Goal: Answer question/provide support: Share knowledge or assist other users

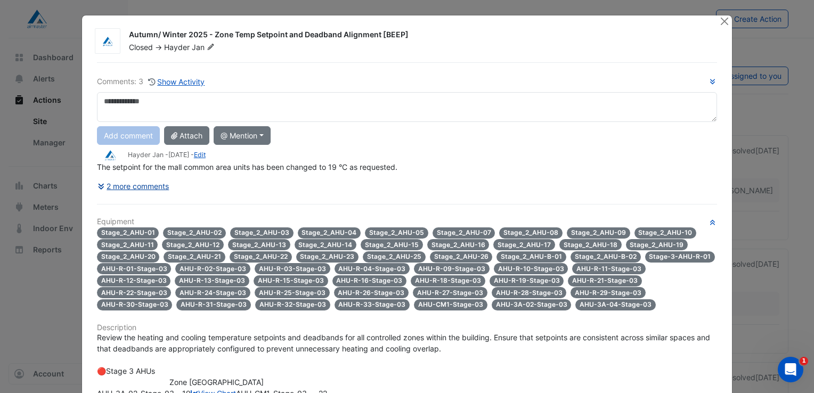
click at [98, 183] on icon at bounding box center [103, 186] width 10 height 7
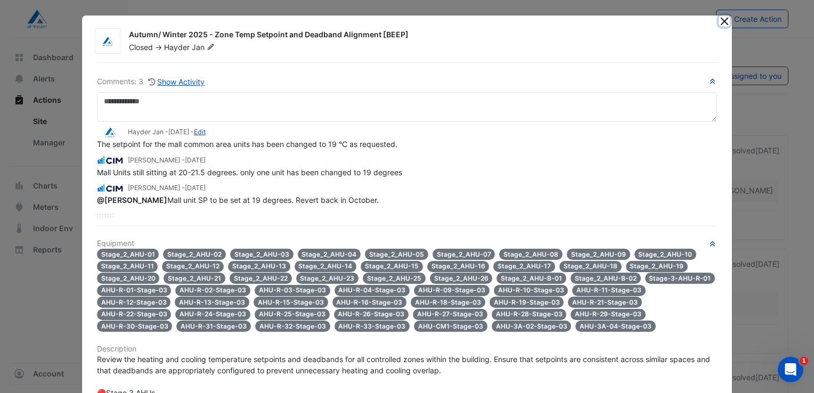
click at [720, 21] on button "Close" at bounding box center [724, 20] width 11 height 11
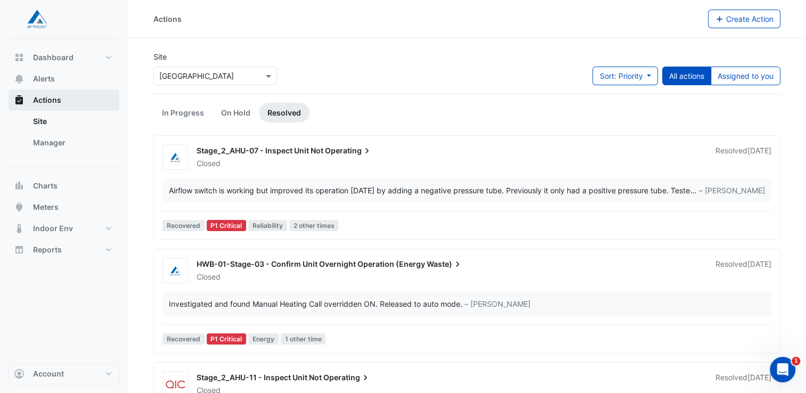
click at [49, 101] on span "Actions" at bounding box center [47, 100] width 28 height 11
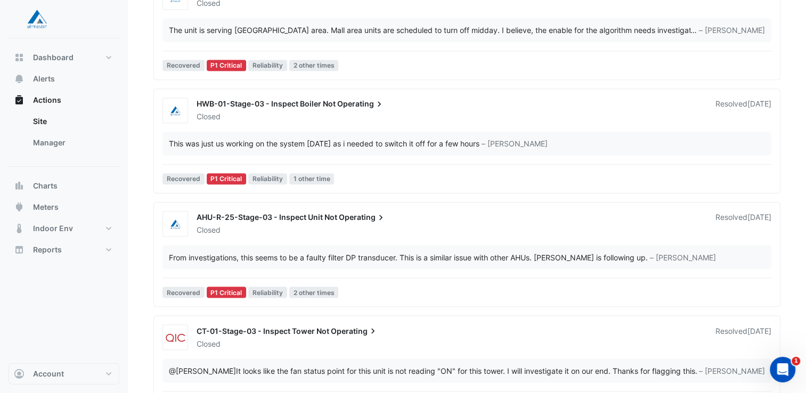
scroll to position [2025, 0]
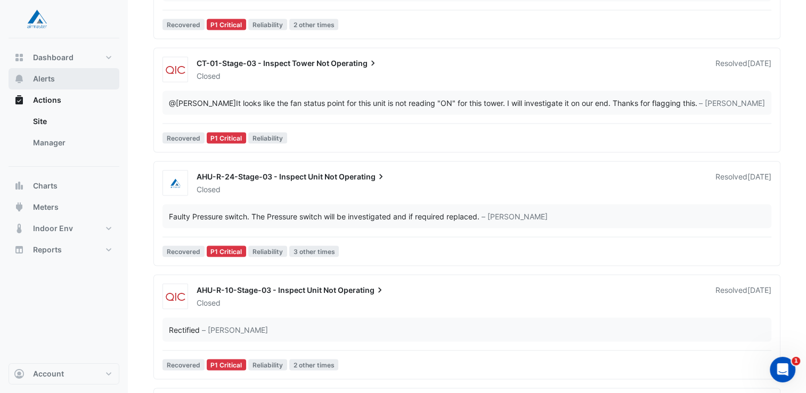
click at [43, 82] on span "Alerts" at bounding box center [44, 79] width 22 height 11
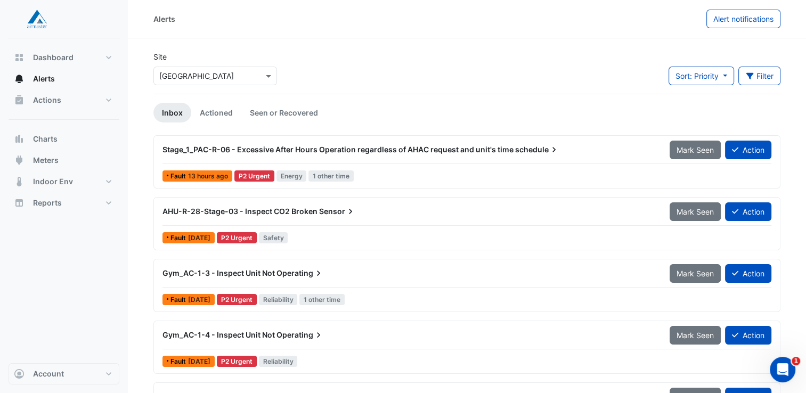
click at [367, 148] on span "Stage_1_PAC-R-06 - Excessive After Hours Operation regardless of AHAC request a…" at bounding box center [338, 149] width 351 height 9
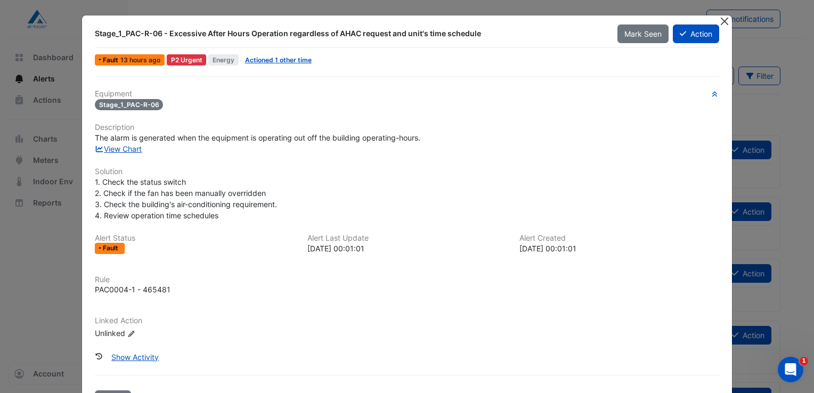
click at [719, 21] on button "Close" at bounding box center [724, 20] width 11 height 11
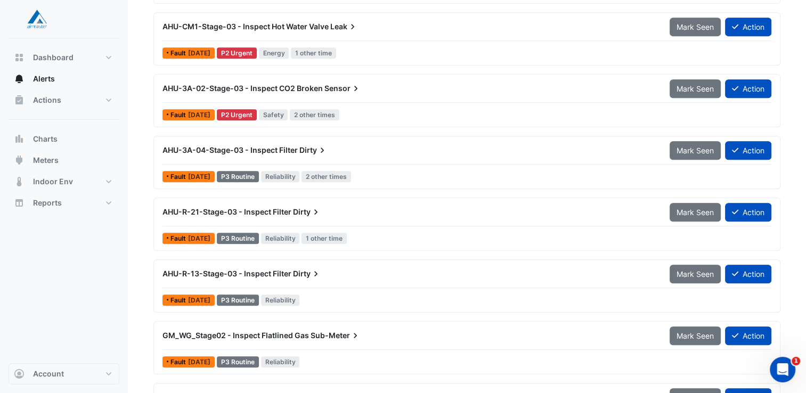
scroll to position [473, 0]
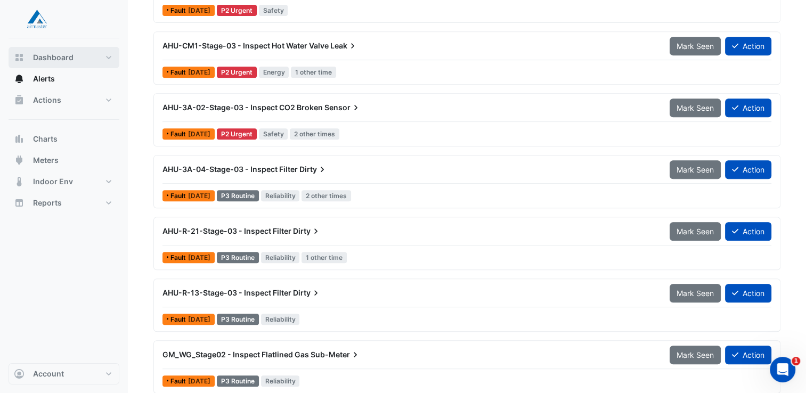
click at [50, 58] on span "Dashboard" at bounding box center [53, 57] width 40 height 11
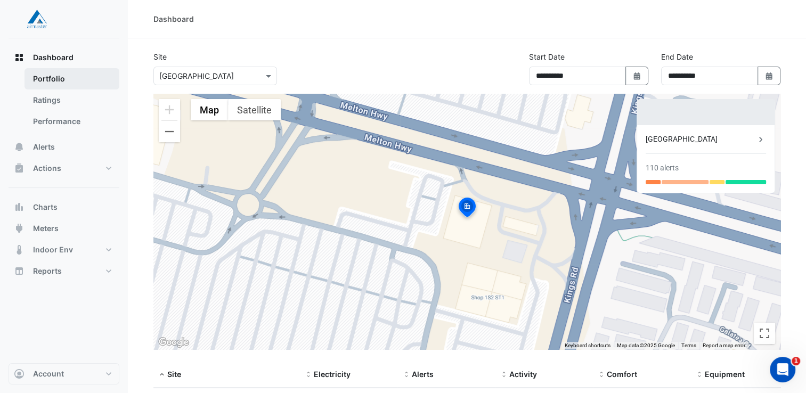
click at [54, 77] on link "Portfolio" at bounding box center [72, 78] width 95 height 21
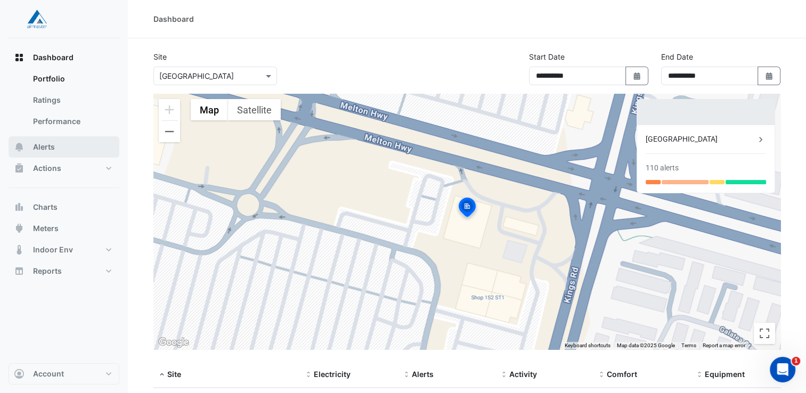
click at [44, 148] on span "Alerts" at bounding box center [44, 147] width 22 height 11
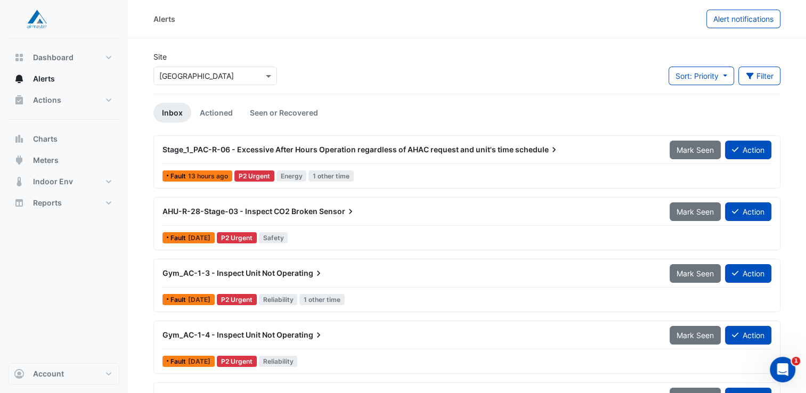
click at [222, 272] on span "Gym_AC-1-3 - Inspect Unit Not" at bounding box center [219, 273] width 112 height 9
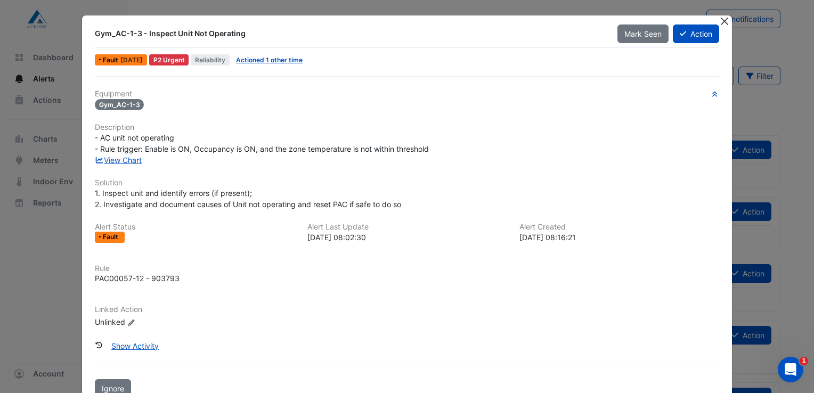
click at [721, 21] on button "Close" at bounding box center [724, 20] width 11 height 11
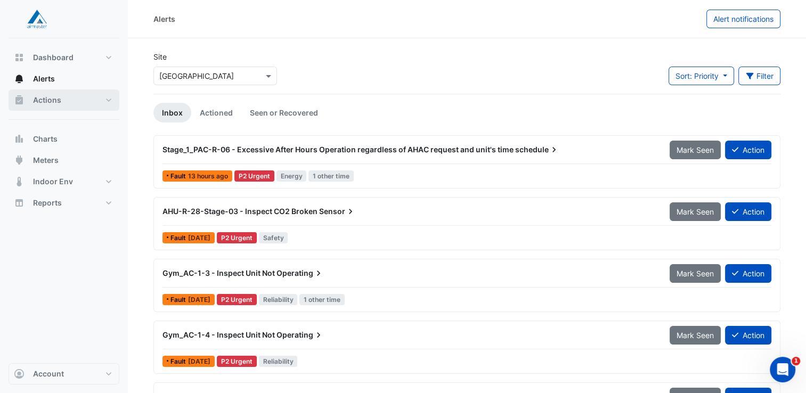
click at [52, 97] on span "Actions" at bounding box center [47, 100] width 28 height 11
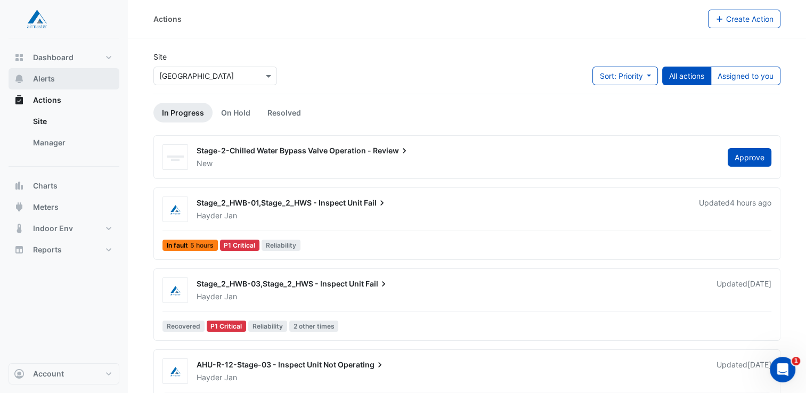
click at [44, 80] on span "Alerts" at bounding box center [44, 79] width 22 height 11
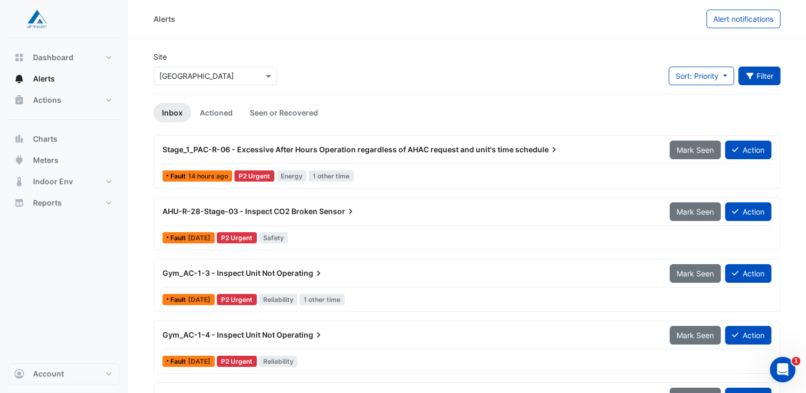
click at [757, 79] on button "Filter" at bounding box center [759, 76] width 43 height 19
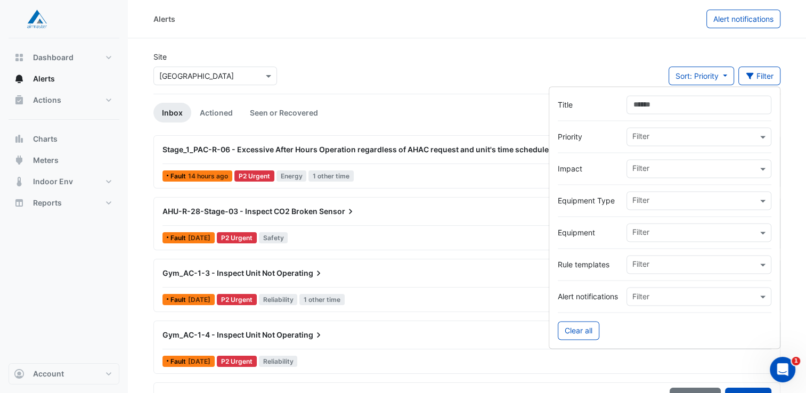
click at [618, 56] on div "Site Select a Site × [GEOGRAPHIC_DATA] Sort: Priority Priority Updated Filter" at bounding box center [467, 72] width 640 height 43
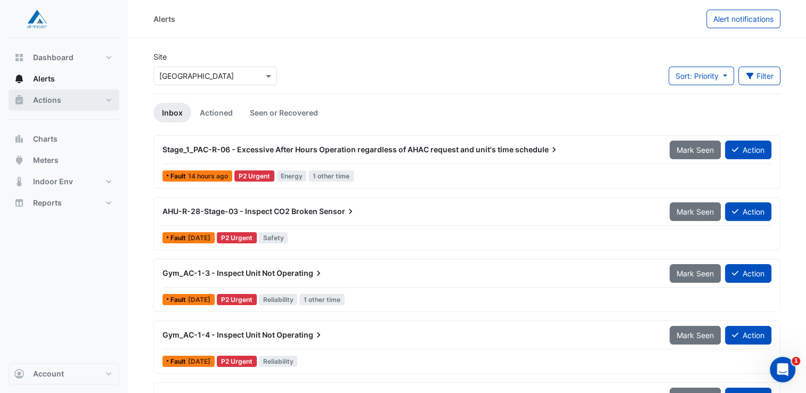
click at [47, 98] on span "Actions" at bounding box center [47, 100] width 28 height 11
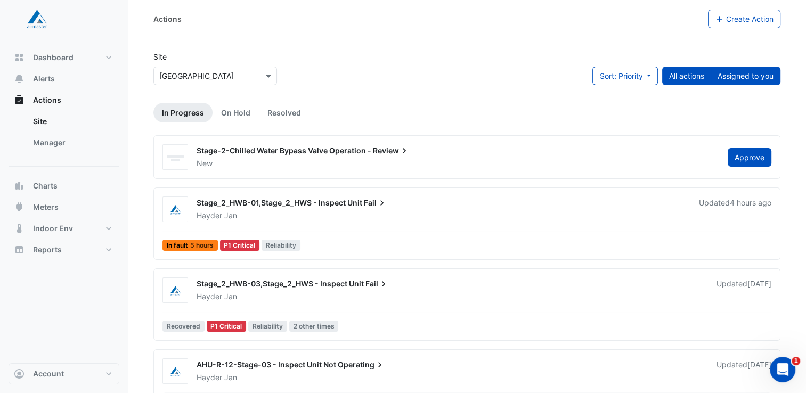
click at [749, 79] on button "Assigned to you" at bounding box center [746, 76] width 70 height 19
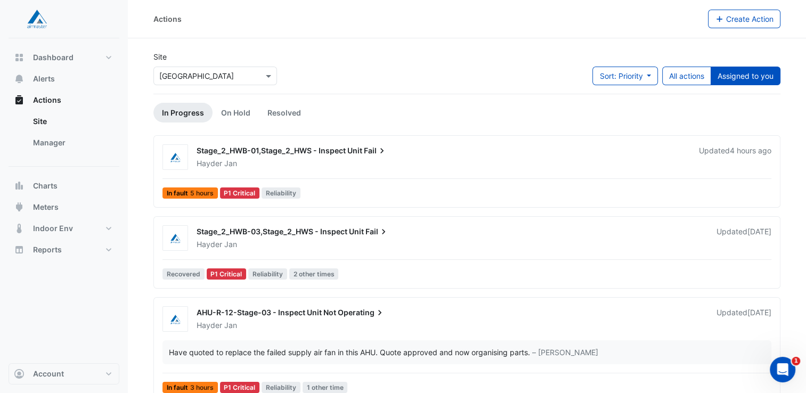
click at [302, 242] on div "Hayder Jan" at bounding box center [450, 244] width 509 height 11
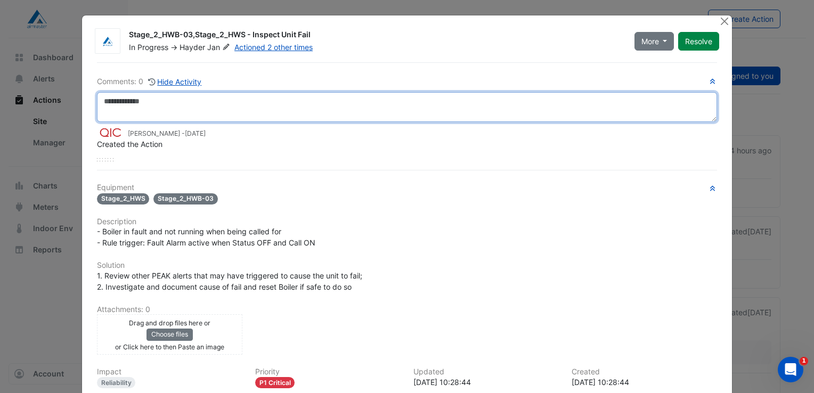
click at [110, 101] on textarea at bounding box center [407, 107] width 620 height 30
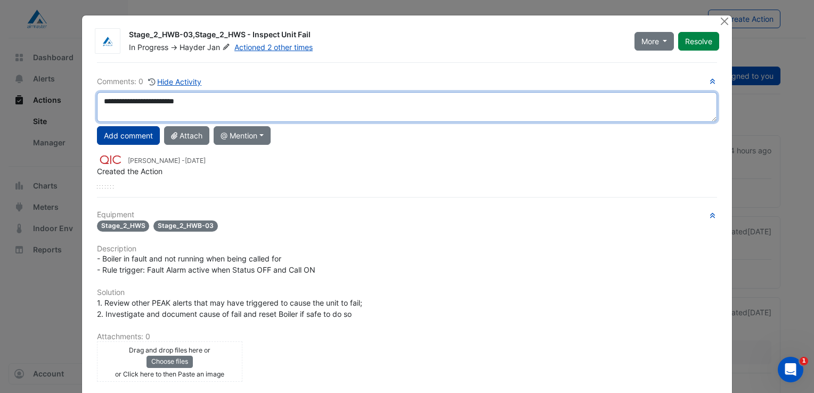
type textarea "**********"
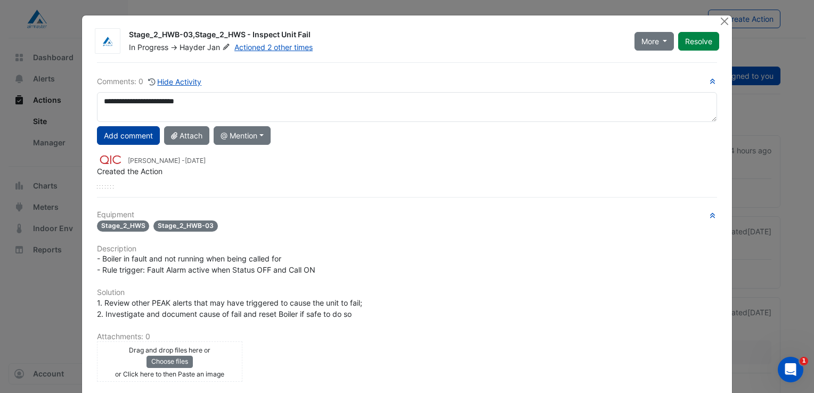
click at [134, 131] on button "Add comment" at bounding box center [128, 135] width 63 height 19
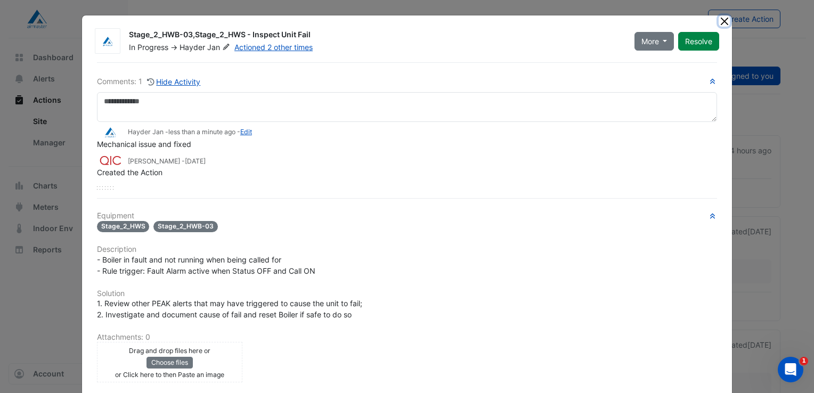
click at [722, 24] on button "Close" at bounding box center [724, 20] width 11 height 11
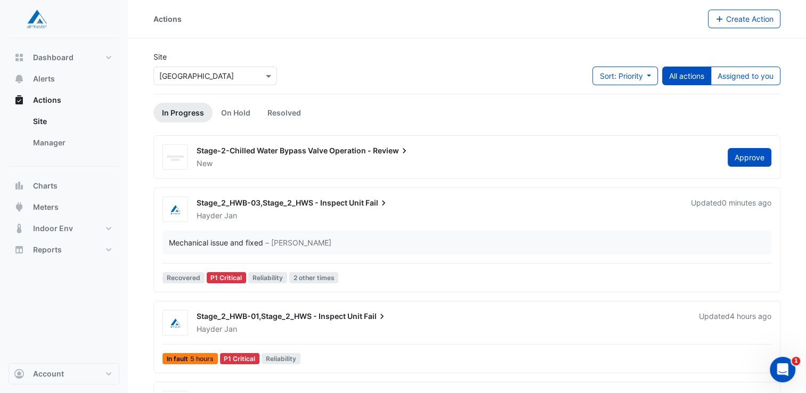
click at [300, 163] on div "New" at bounding box center [456, 163] width 521 height 11
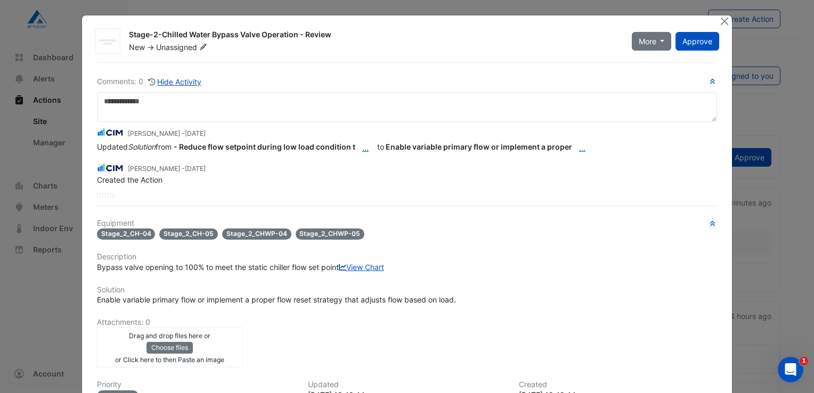
click at [361, 148] on button "..." at bounding box center [365, 148] width 20 height 19
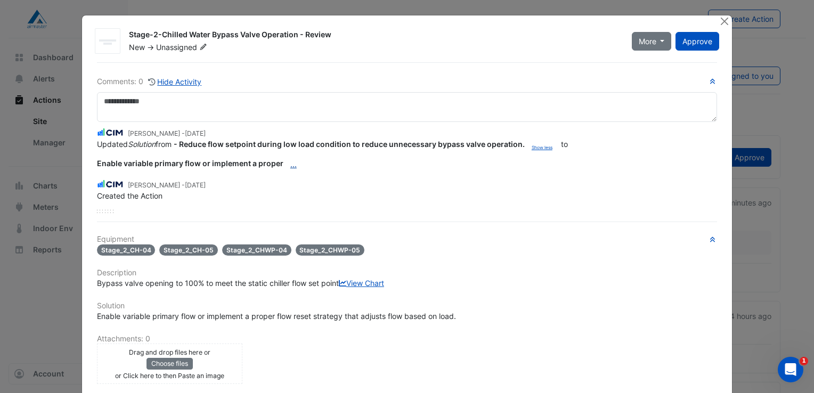
click at [285, 164] on button "..." at bounding box center [293, 164] width 20 height 19
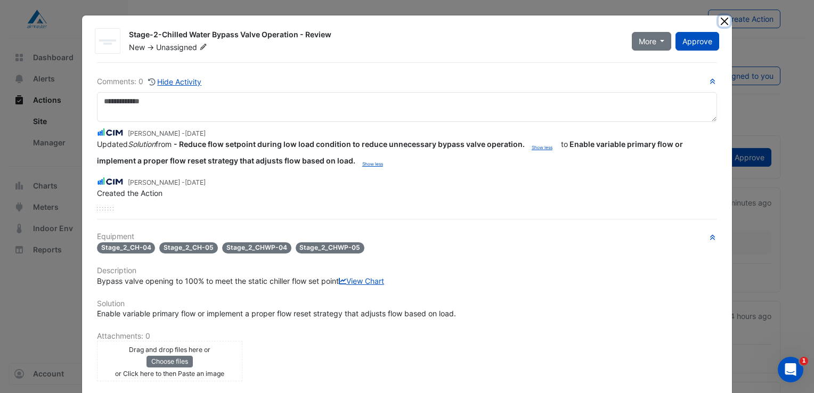
click at [722, 22] on button "Close" at bounding box center [724, 20] width 11 height 11
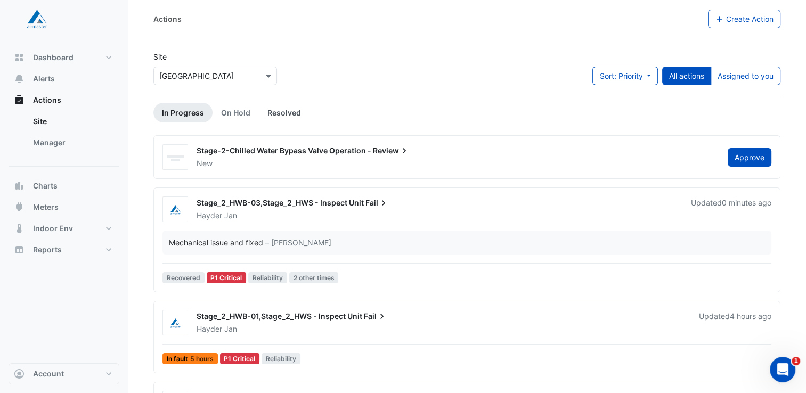
click at [283, 112] on link "Resolved" at bounding box center [284, 113] width 51 height 20
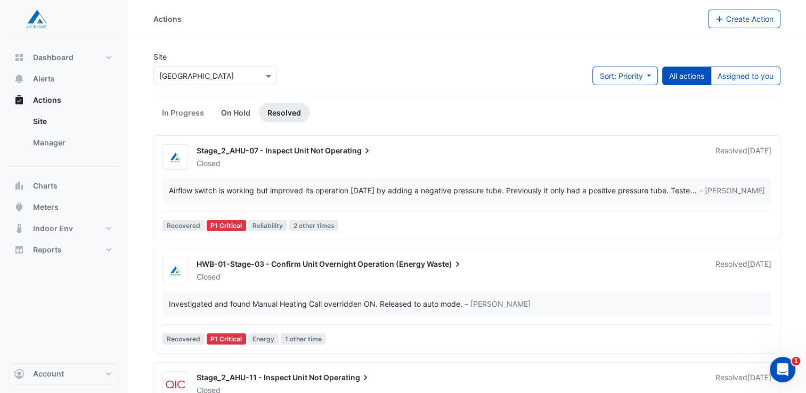
click at [232, 113] on link "On Hold" at bounding box center [236, 113] width 46 height 20
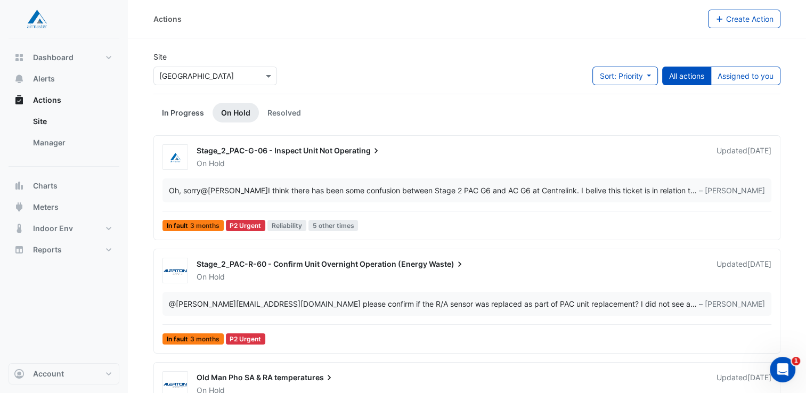
click at [183, 110] on link "In Progress" at bounding box center [182, 113] width 59 height 20
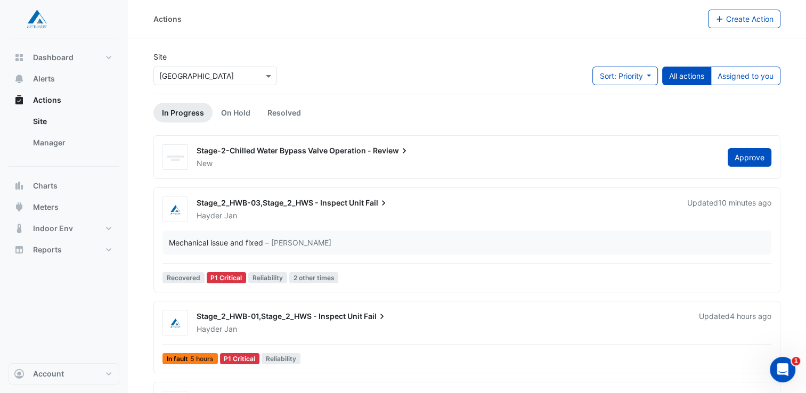
click at [256, 161] on div "New" at bounding box center [456, 163] width 521 height 11
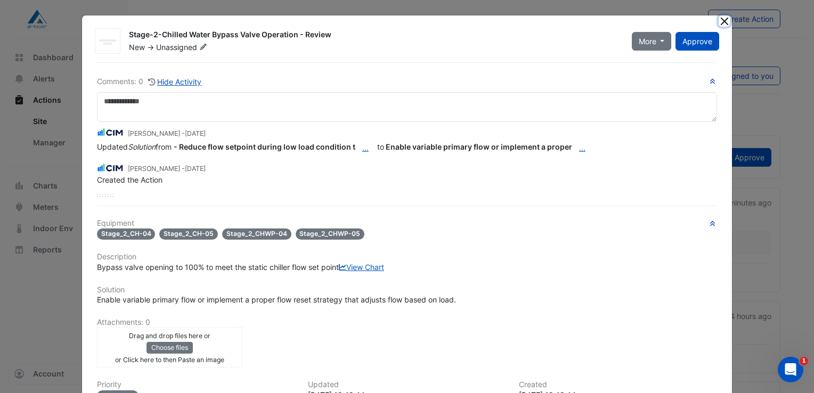
click at [724, 20] on button "Close" at bounding box center [724, 20] width 11 height 11
